Goal: Use online tool/utility: Utilize a website feature to perform a specific function

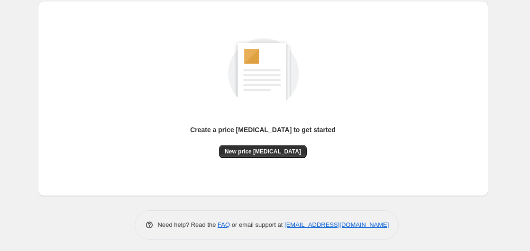
scroll to position [104, 0]
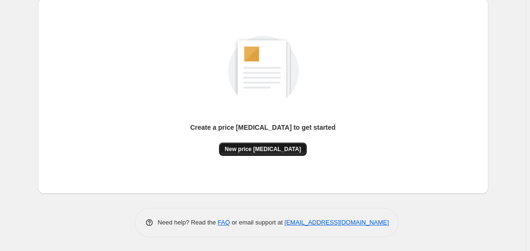
click at [281, 147] on span "New price [MEDICAL_DATA]" at bounding box center [263, 149] width 76 height 8
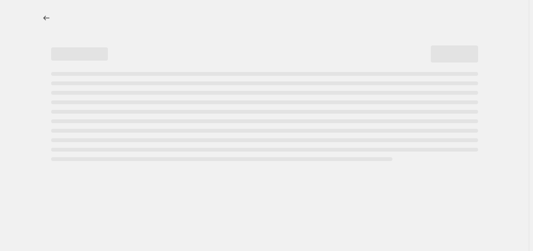
select select "percentage"
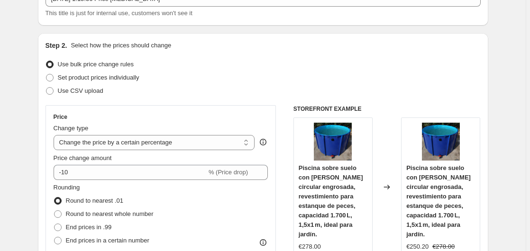
scroll to position [97, 0]
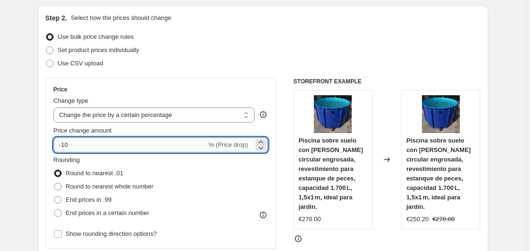
click at [111, 148] on input "-10" at bounding box center [130, 144] width 153 height 15
type input "-1"
type input "-35"
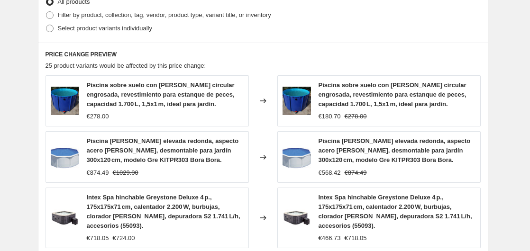
scroll to position [747, 0]
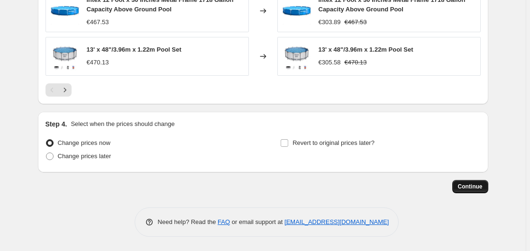
click at [468, 184] on span "Continue" at bounding box center [470, 187] width 25 height 8
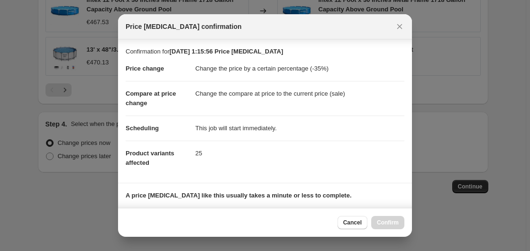
scroll to position [150, 0]
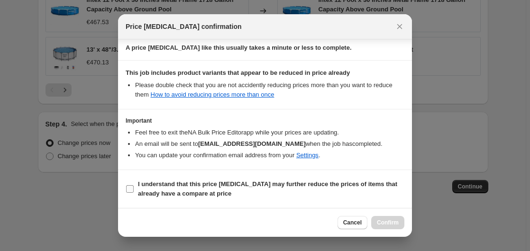
click at [196, 190] on b "I understand that this price [MEDICAL_DATA] may further reduce the prices of it…" at bounding box center [267, 188] width 259 height 17
click at [134, 190] on input "I understand that this price [MEDICAL_DATA] may further reduce the prices of it…" at bounding box center [130, 189] width 8 height 8
checkbox input "true"
click at [395, 220] on span "Confirm" at bounding box center [388, 223] width 22 height 8
